Goal: Check status: Check status

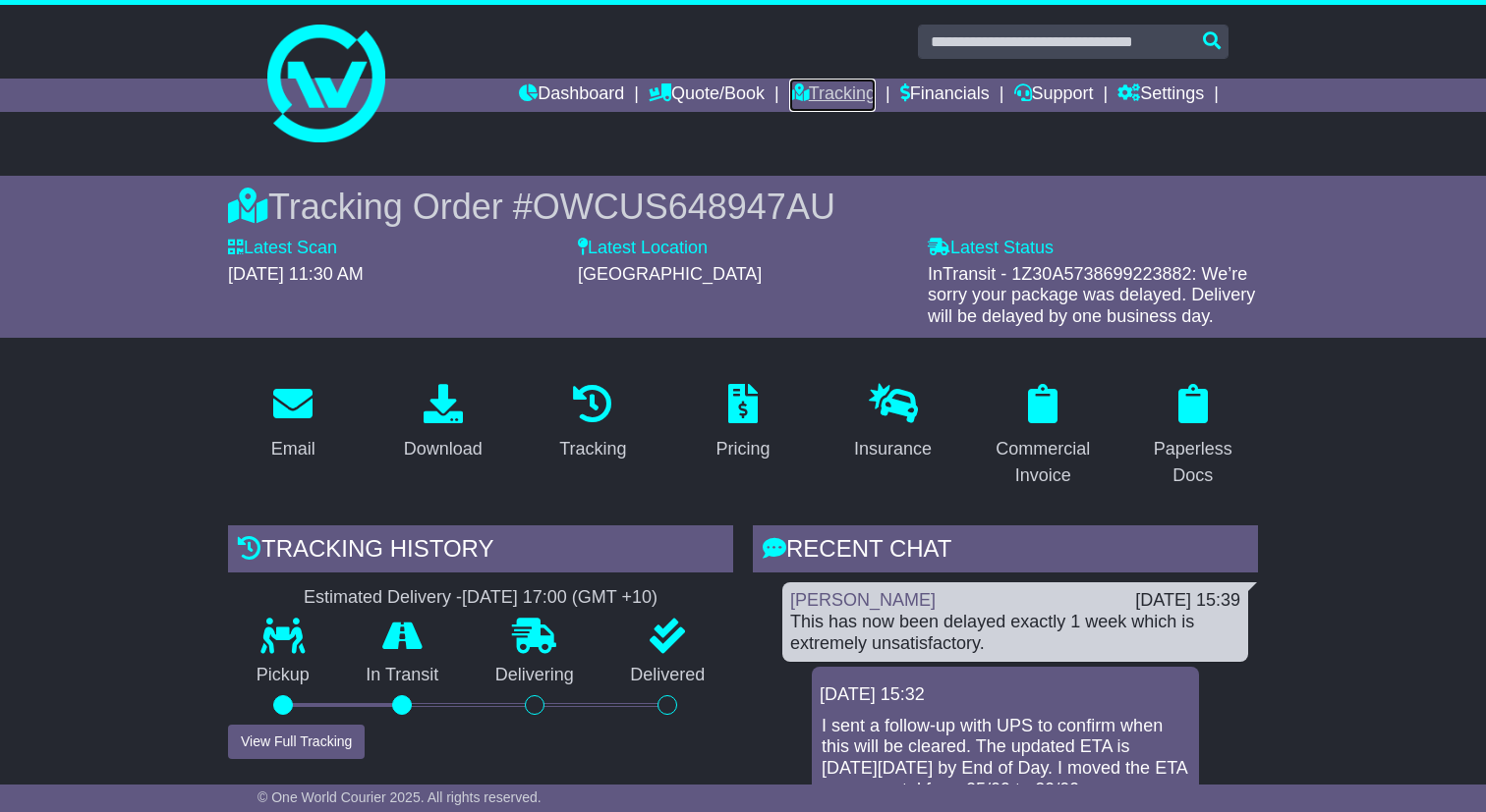
click at [827, 90] on link "Tracking" at bounding box center [832, 95] width 87 height 33
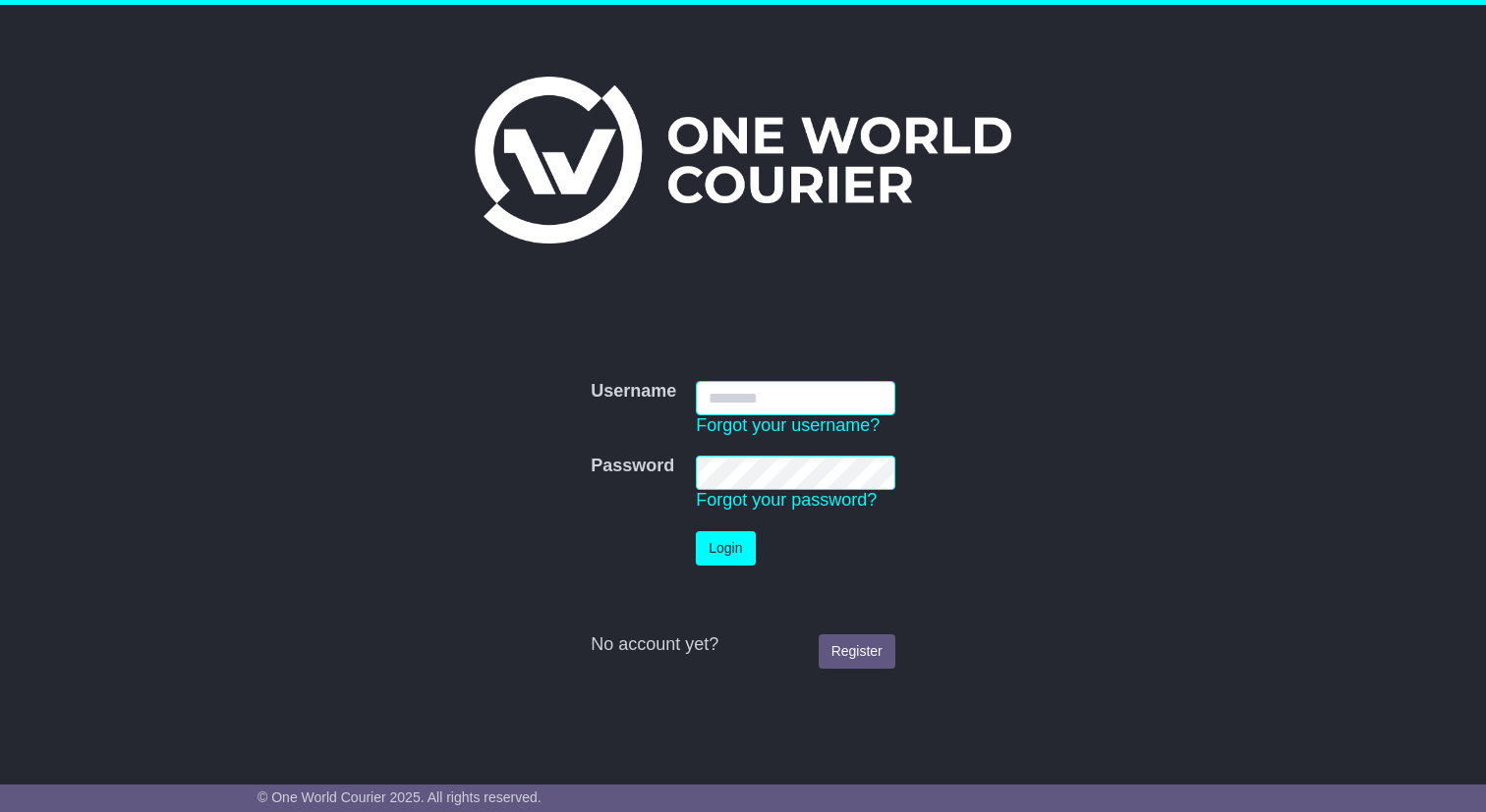
type input "**********"
click at [695, 532] on button "Login" at bounding box center [725, 549] width 59 height 34
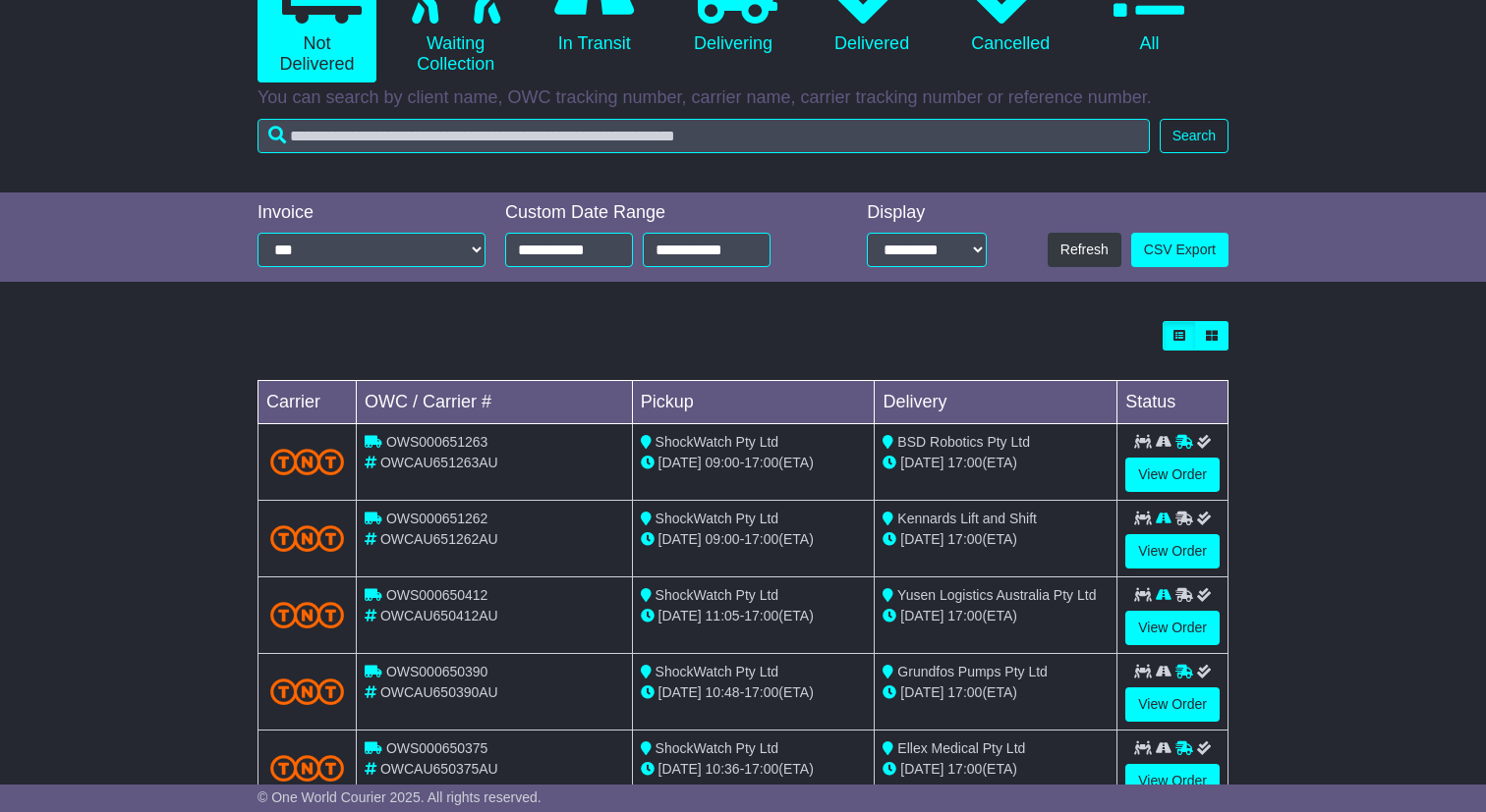
scroll to position [400, 0]
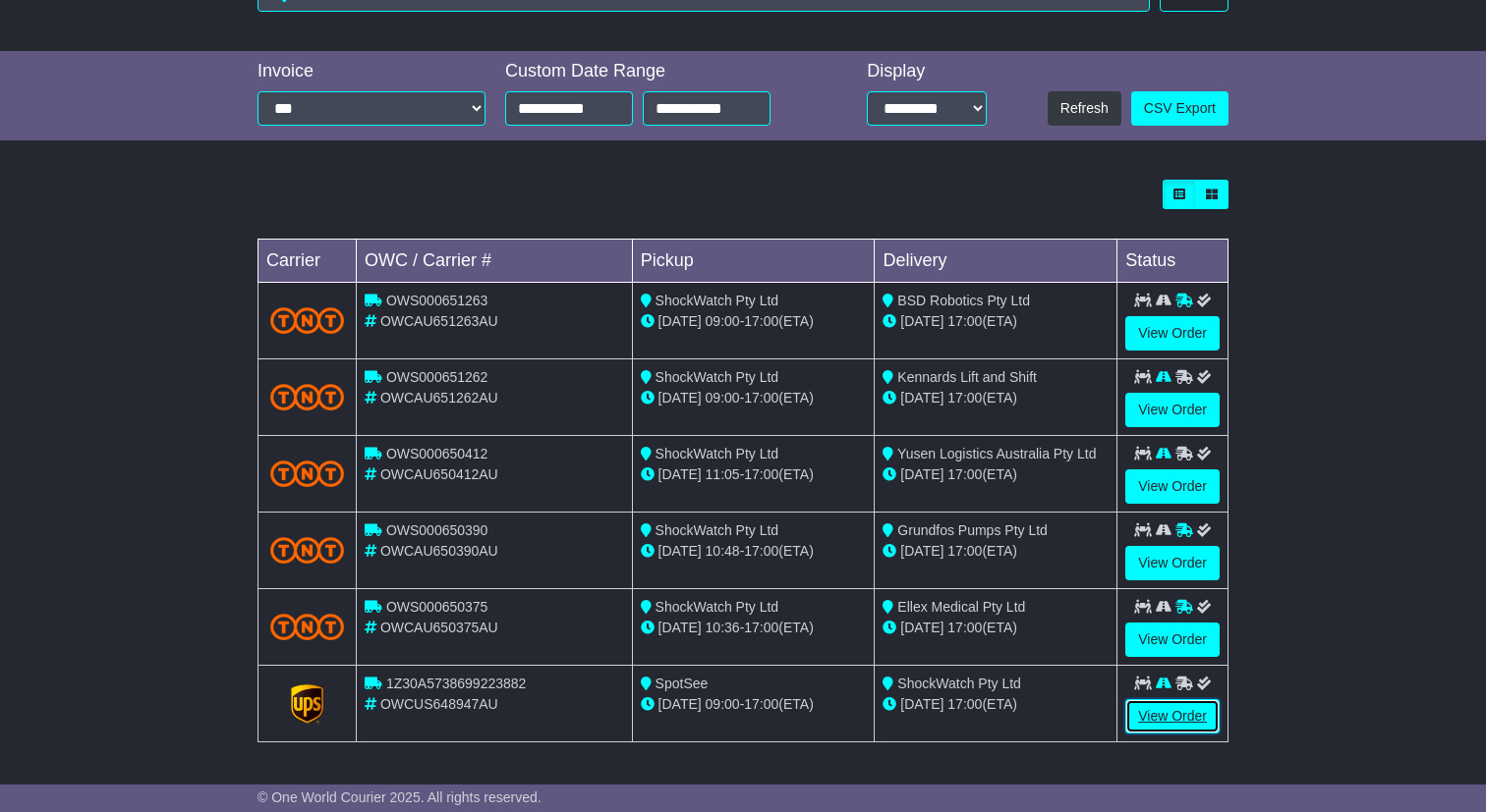
click at [1180, 709] on link "View Order" at bounding box center [1172, 716] width 94 height 34
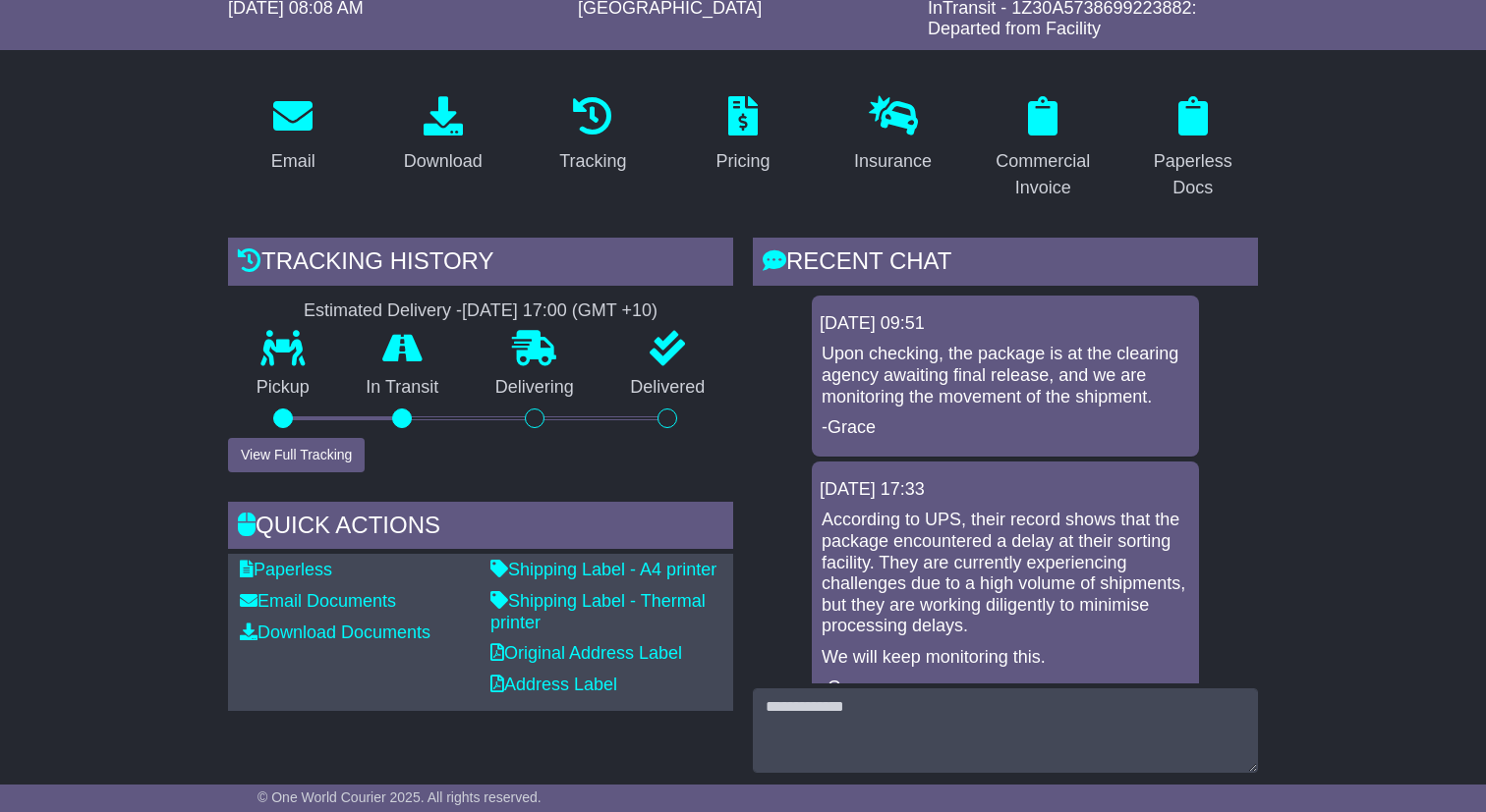
click at [222, 442] on div "Tracking history Estimated Delivery - [DATE] 17:00 (GMT +10) Pickup In Transit …" at bounding box center [481, 537] width 525 height 599
click at [246, 449] on button "View Full Tracking" at bounding box center [296, 455] width 137 height 34
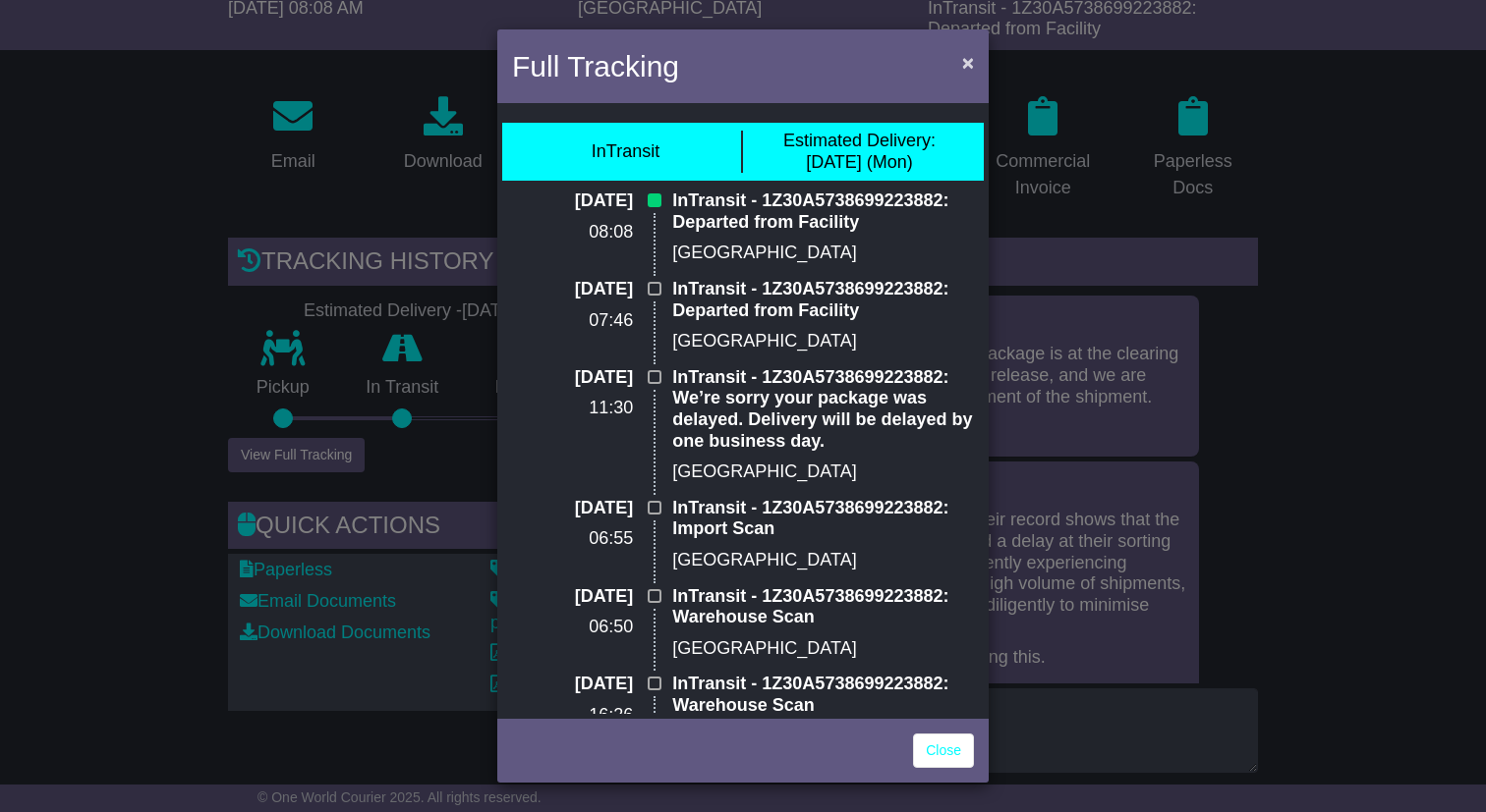
click at [982, 67] on div "Full Tracking ×" at bounding box center [743, 69] width 492 height 79
click at [967, 66] on span "×" at bounding box center [968, 62] width 12 height 23
